Goal: Task Accomplishment & Management: Manage account settings

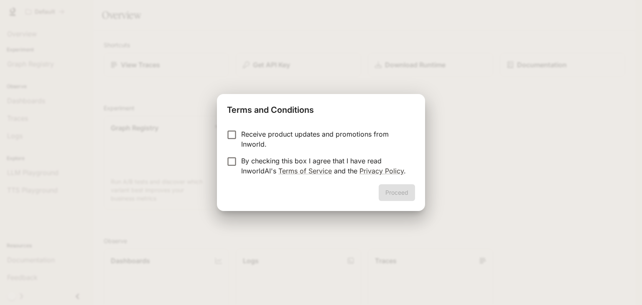
click at [246, 163] on p "By checking this box I agree that I have read InworldAI's Terms of Service and …" at bounding box center [324, 166] width 167 height 20
click at [335, 131] on p "Receive product updates and promotions from Inworld." at bounding box center [324, 139] width 167 height 20
click at [399, 194] on button "Proceed" at bounding box center [397, 192] width 36 height 17
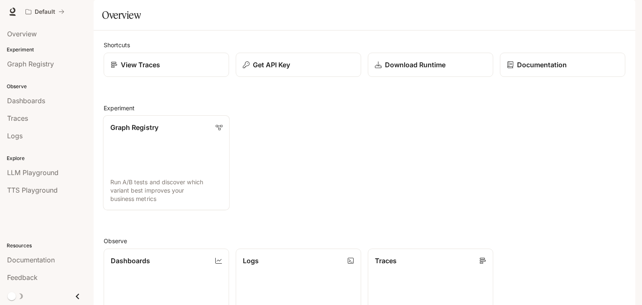
scroll to position [119, 0]
click at [23, 27] on link "Overview" at bounding box center [46, 34] width 87 height 16
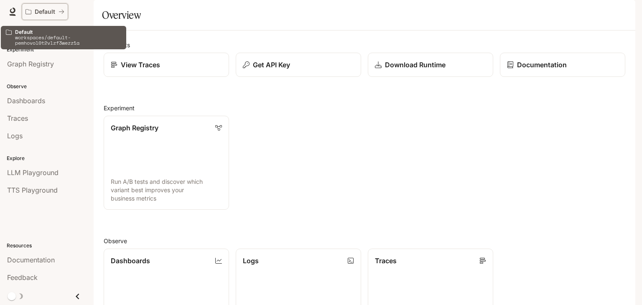
click at [37, 8] on p "Default" at bounding box center [45, 11] width 20 height 7
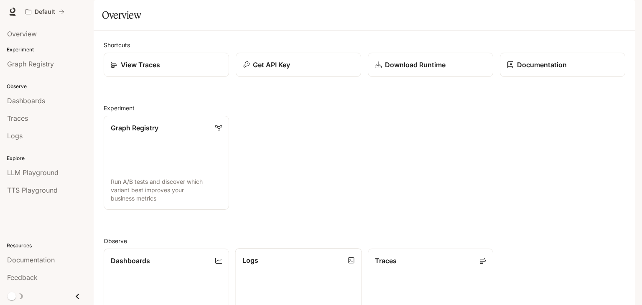
scroll to position [204, 0]
